Goal: Transaction & Acquisition: Download file/media

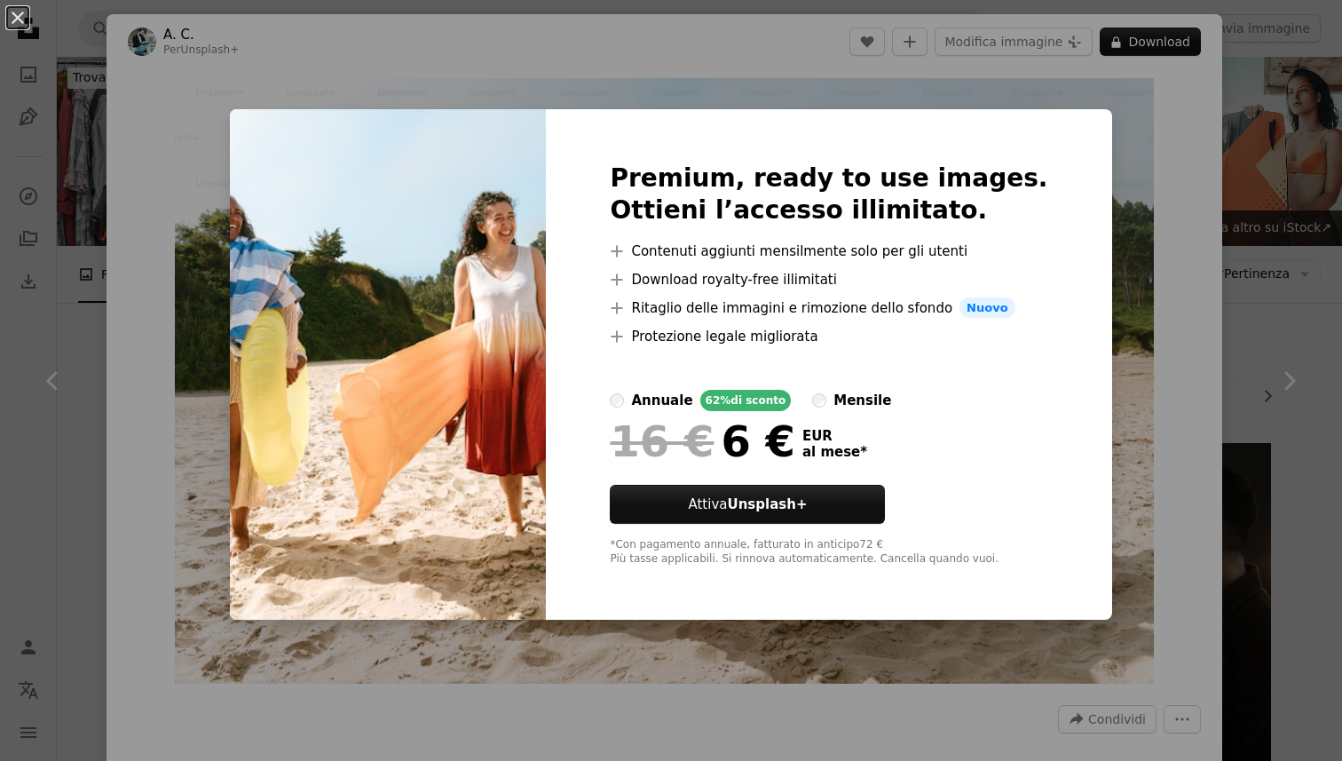
scroll to position [15431, 0]
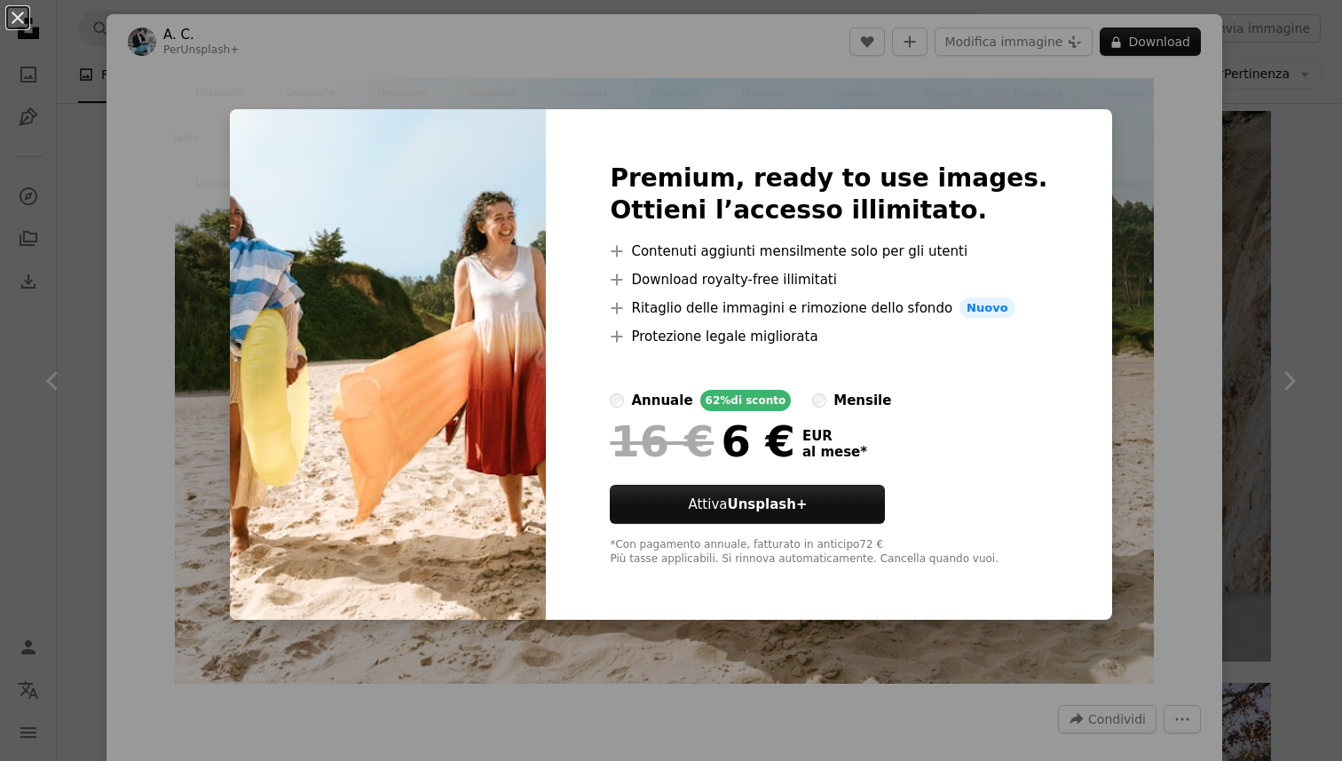
click at [1241, 375] on div "An X shape Premium, ready to use images. Ottieni l’accesso illimitato. A plus s…" at bounding box center [671, 380] width 1342 height 761
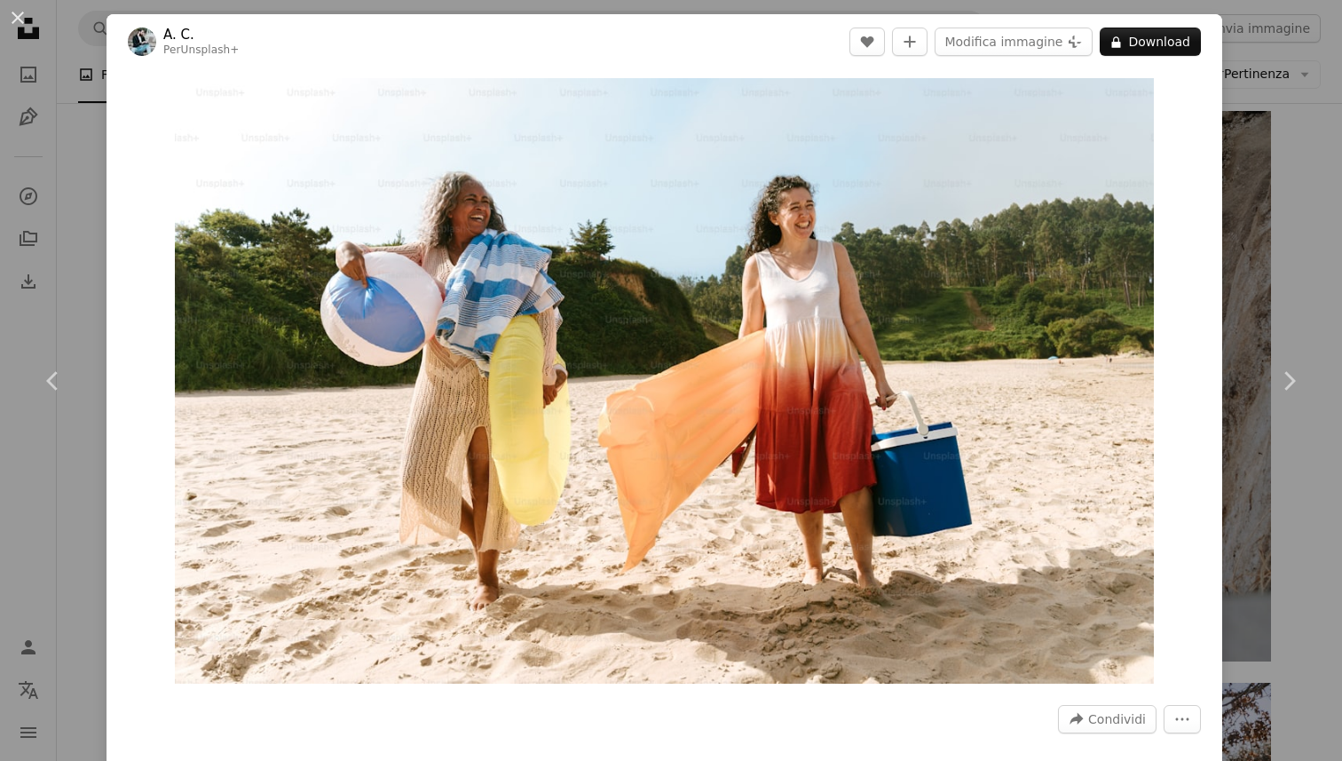
click at [1269, 203] on div "An X shape Chevron left Chevron right A. C. Per Unsplash+ A heart A plus sign M…" at bounding box center [671, 380] width 1342 height 761
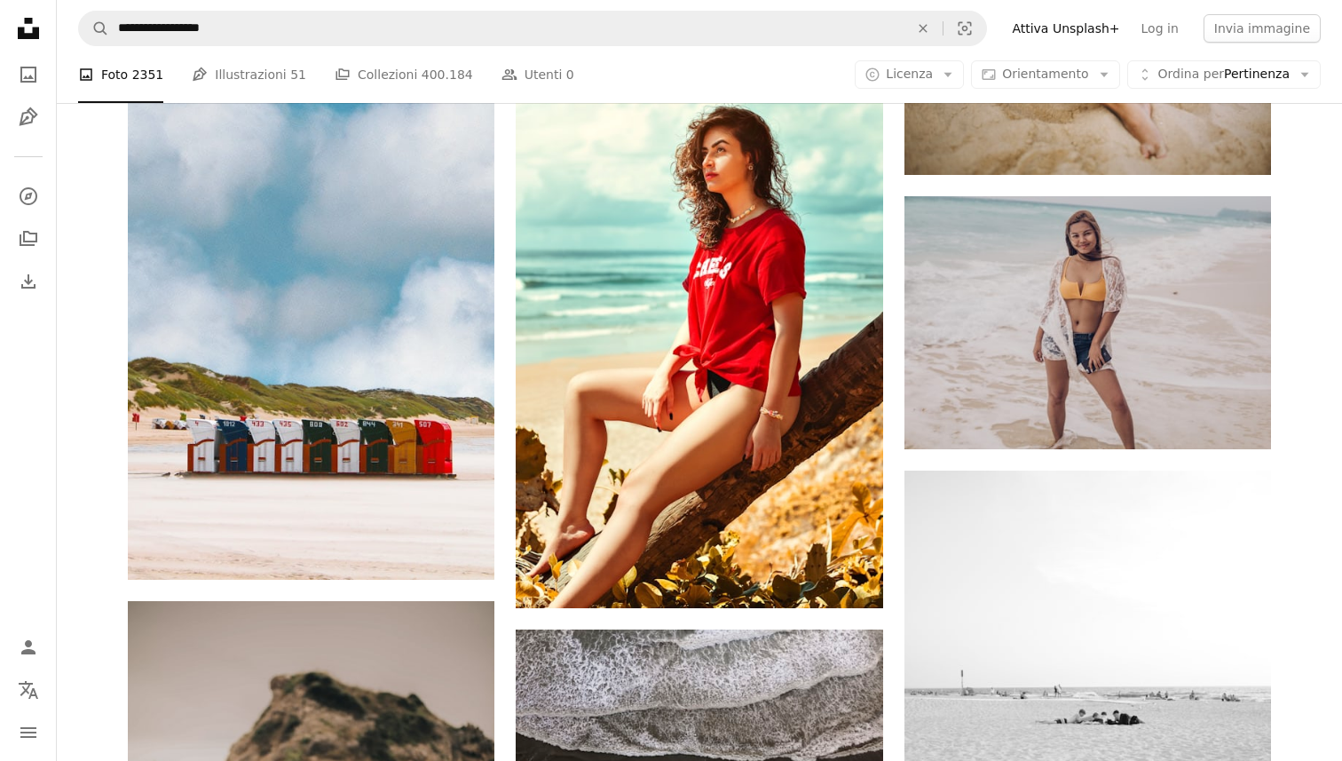
scroll to position [17876, 0]
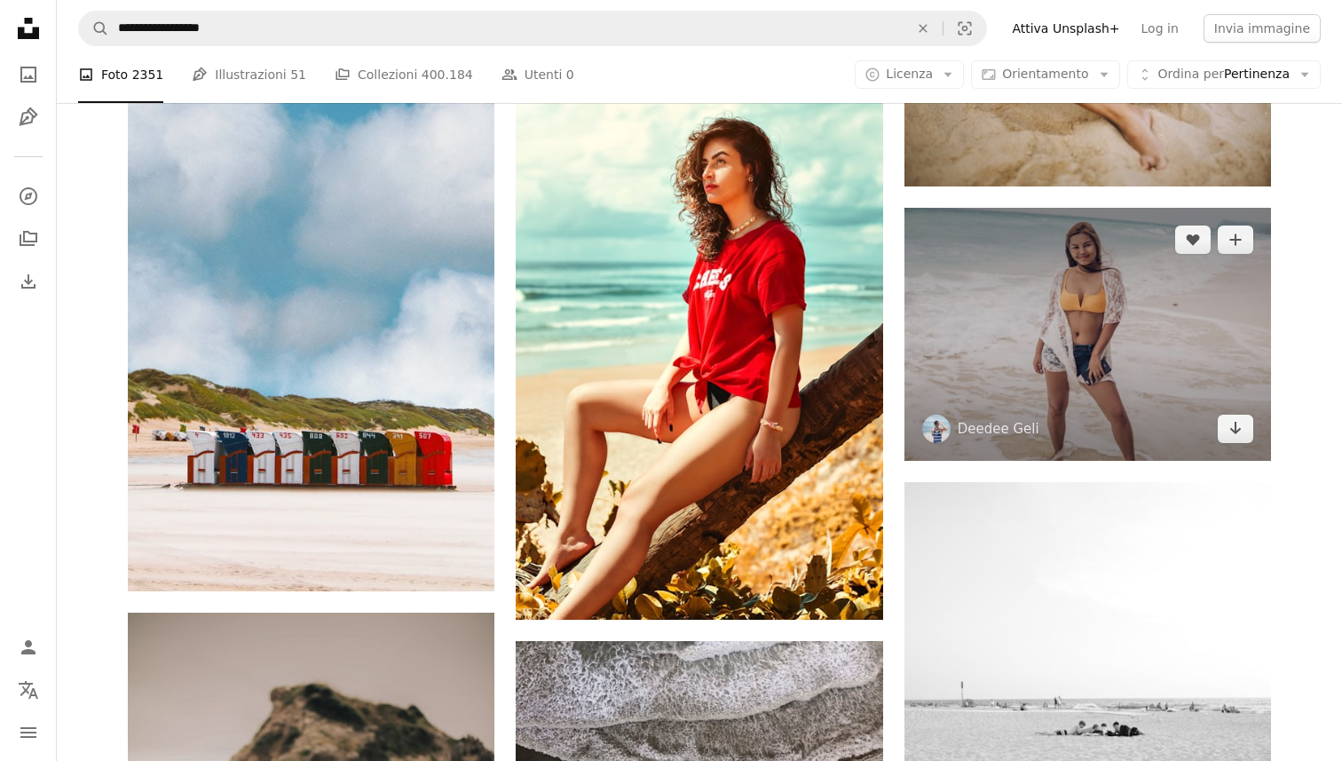
click at [1089, 333] on img at bounding box center [1087, 334] width 367 height 252
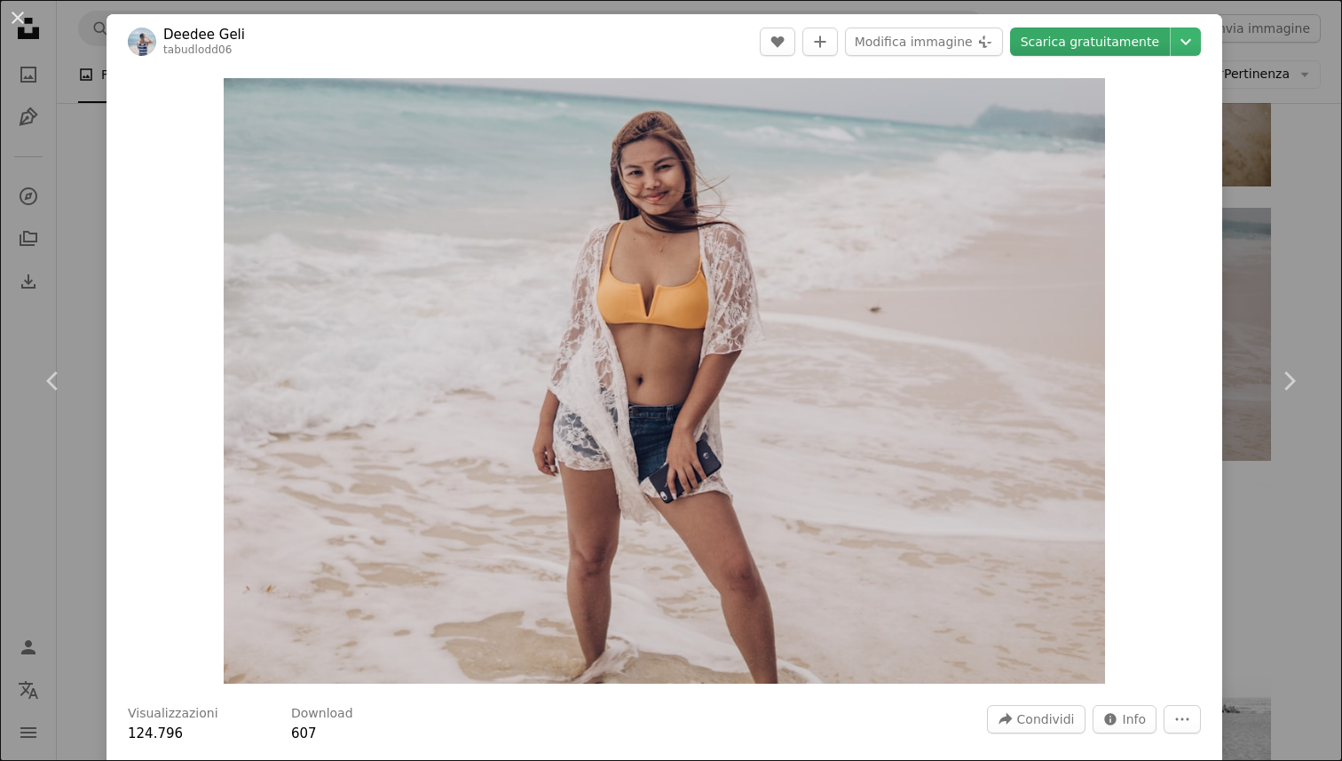
click at [1126, 49] on link "Scarica gratuitamente" at bounding box center [1090, 42] width 160 height 28
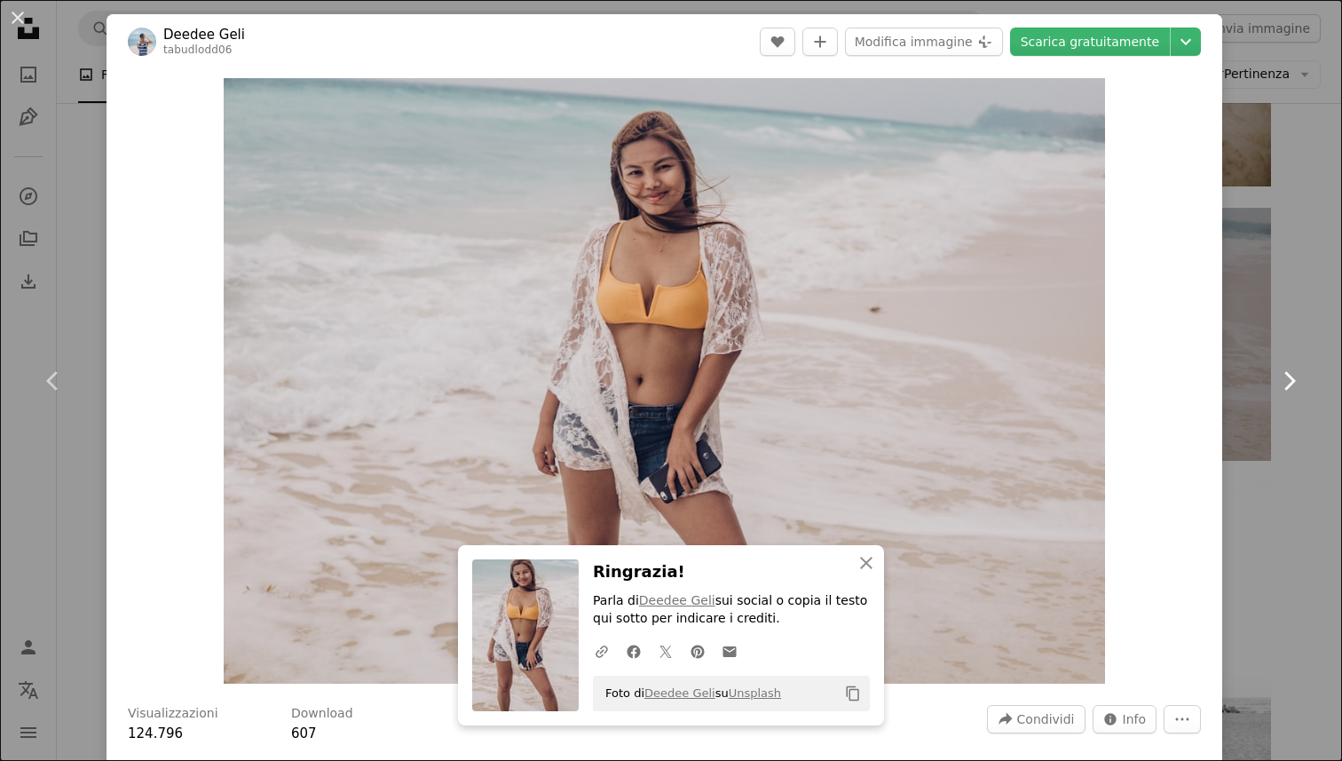
click at [1293, 375] on icon "Chevron right" at bounding box center [1289, 381] width 28 height 28
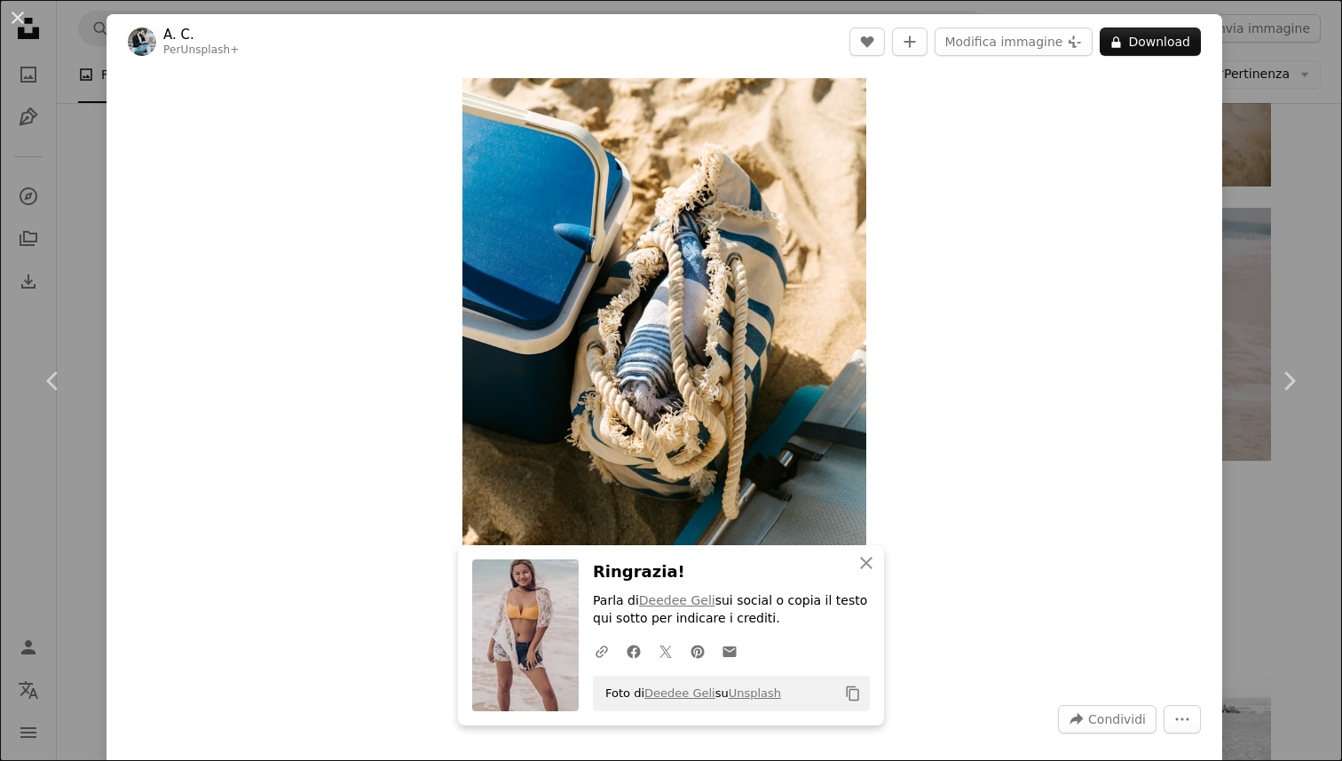
drag, startPoint x: 1293, startPoint y: 375, endPoint x: 795, endPoint y: 7, distance: 619.4
